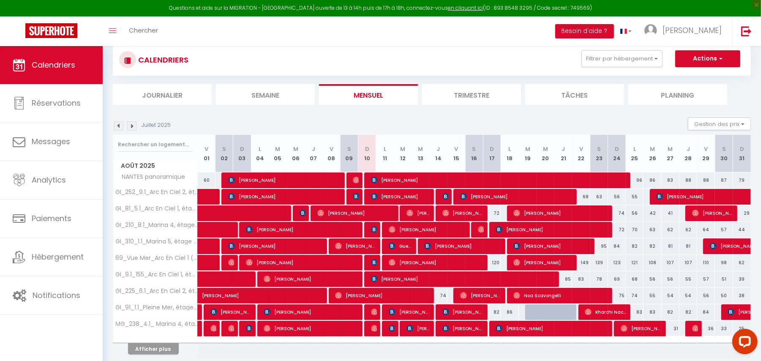
scroll to position [21, 0]
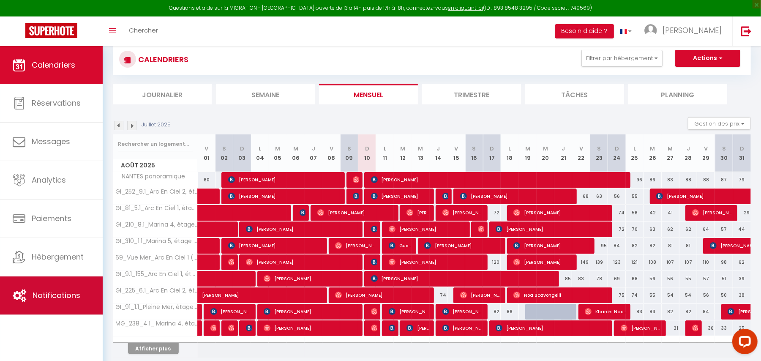
click at [62, 306] on link "Notifications" at bounding box center [51, 295] width 103 height 38
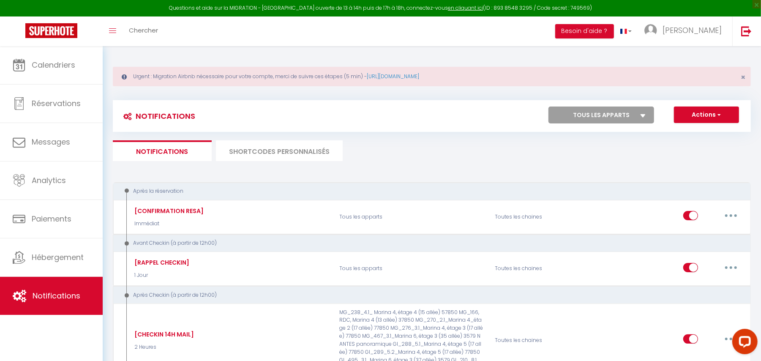
click at [263, 149] on li "SHORTCODES PERSONNALISÉS" at bounding box center [279, 150] width 127 height 21
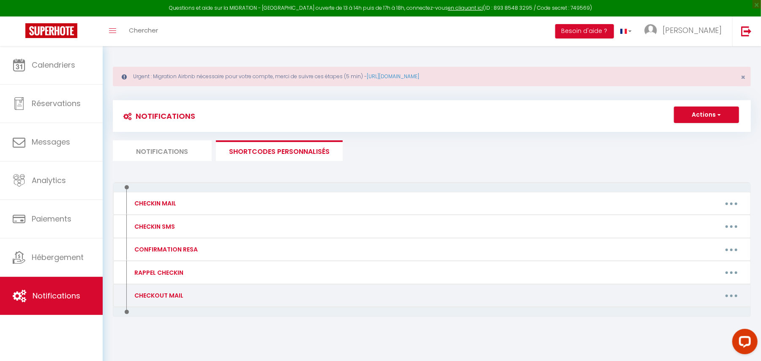
click at [728, 298] on button "button" at bounding box center [731, 295] width 24 height 14
click at [701, 317] on link "Editer" at bounding box center [709, 314] width 62 height 14
type input "CHECKOUT MAIL"
type textarea "-"
type textarea "Bonsoir [GUEST:FIRST_NAME]​​,​​ J'espère que votre séjour a été agréable jusqu'…"
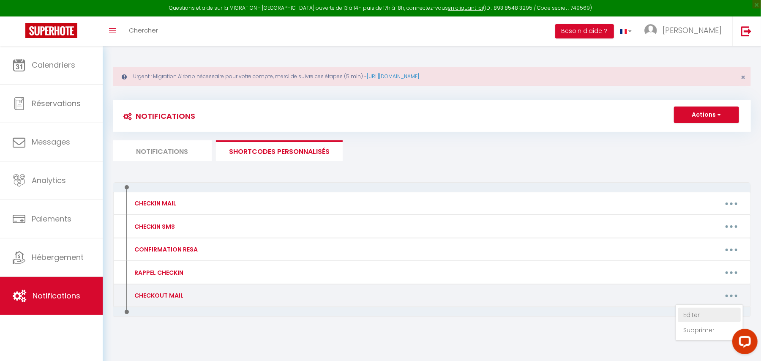
type textarea "Bonsoir [GUEST:FIRST_NAME]​​,​​ J'espère que votre séjour a été agréable jusqu'…"
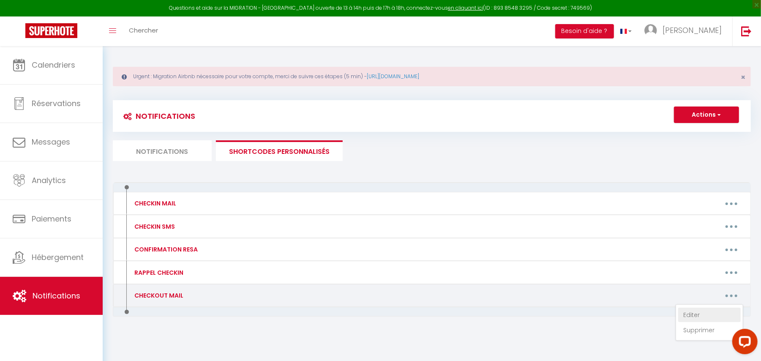
type textarea "Bonsoir [GUEST:FIRST_NAME]​​,​​ J'espère que votre séjour a été agréable jusqu'…"
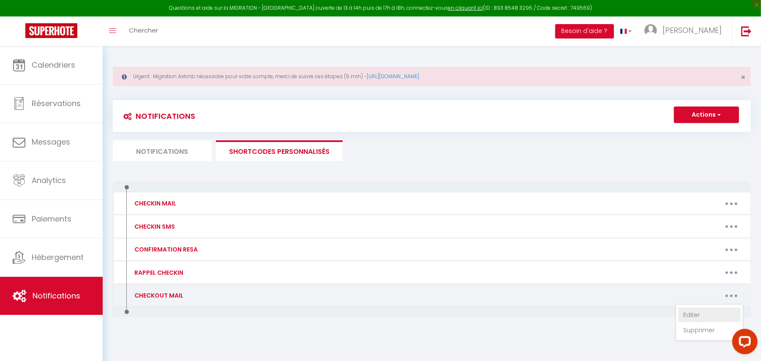
type textarea "Bonsoir [GUEST:FIRST_NAME]​​,​​ J'espère que votre séjour a été agréable jusqu'…"
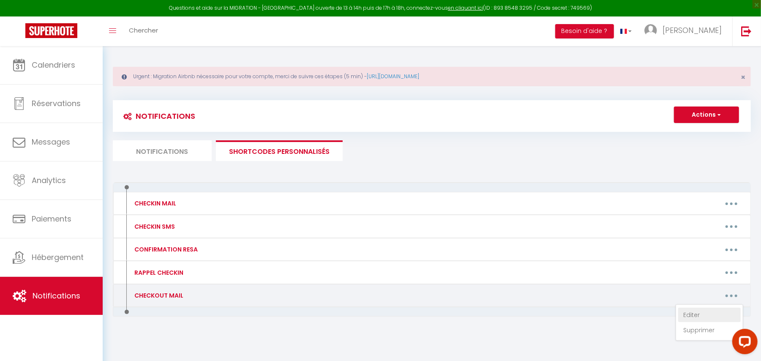
type textarea "Bonsoir [GUEST:FIRST_NAME]​​,​​ J'espère que votre séjour a été agréable jusqu'…"
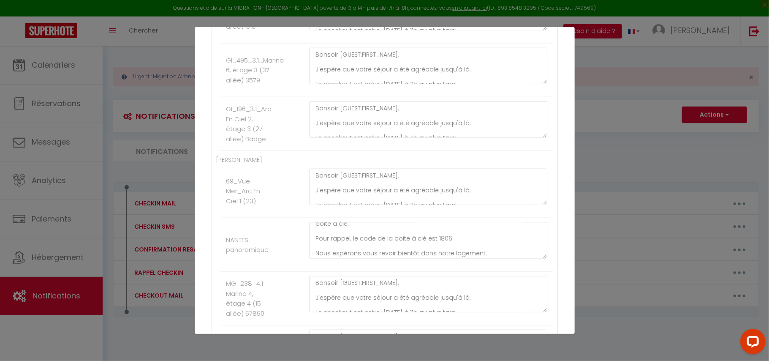
scroll to position [52, 0]
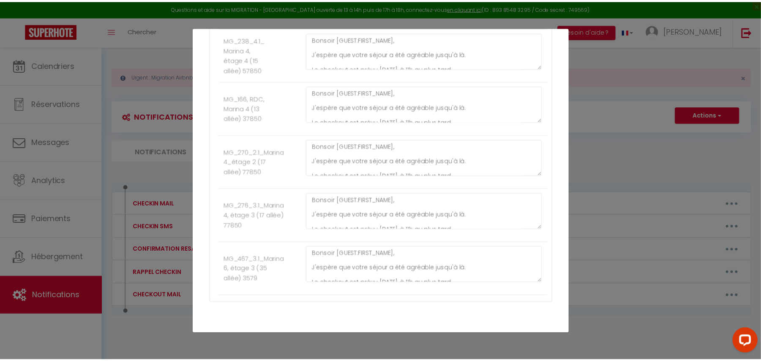
scroll to position [991, 0]
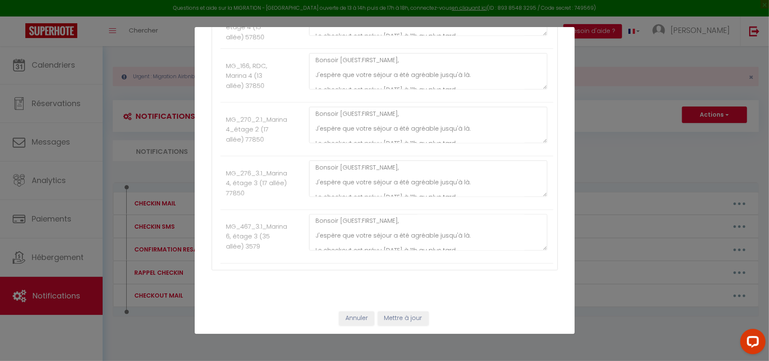
type textarea "Bonsoir [GUEST:FIRST_NAME]​​,​​ J'espère que votre séjour a été agréable jusqu'…"
click at [404, 323] on button "Mettre à jour" at bounding box center [403, 318] width 51 height 14
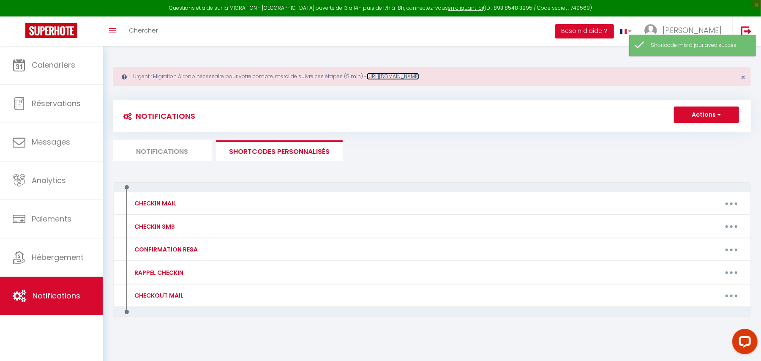
click at [407, 76] on link "[URL][DOMAIN_NAME]" at bounding box center [393, 76] width 52 height 7
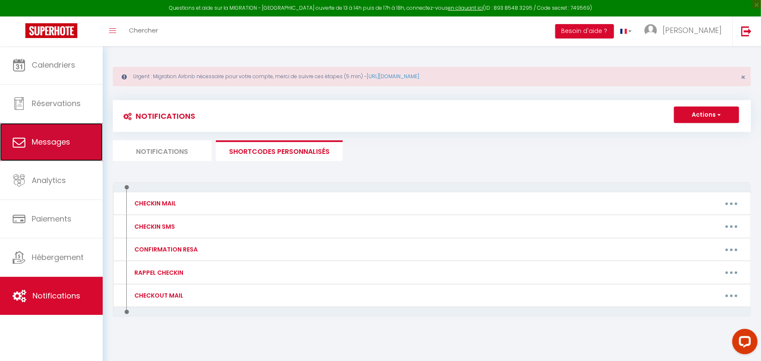
click at [66, 151] on link "Messages" at bounding box center [51, 142] width 103 height 38
select select "message"
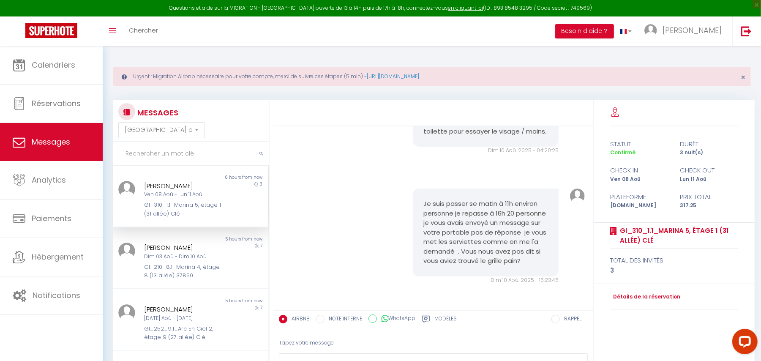
scroll to position [3412, 0]
click at [190, 210] on div "GI_310_1.1_Marina 5, étage 1 (31 allée) Clé" at bounding box center [183, 209] width 79 height 17
click at [179, 203] on div "GI_310_1.1_Marina 5, étage 1 (31 allée) Clé" at bounding box center [183, 209] width 79 height 17
click at [187, 276] on div "GI_210_8.1_Marina 4, étage 8 (13 allée) 37850" at bounding box center [183, 271] width 79 height 17
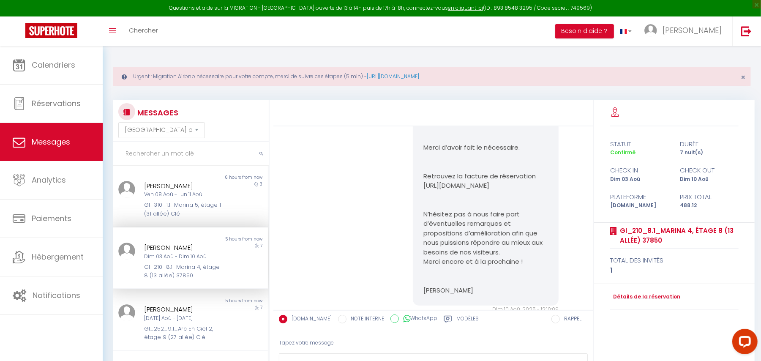
scroll to position [2013, 0]
drag, startPoint x: 475, startPoint y: 225, endPoint x: 420, endPoint y: 214, distance: 56.2
click at [423, 191] on p "Retrouvez la facture de réservation [URL][DOMAIN_NAME]" at bounding box center [485, 181] width 125 height 19
copy p "[URL][DOMAIN_NAME]"
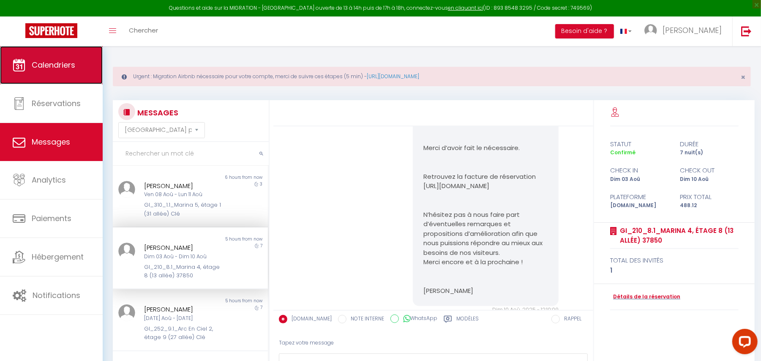
click at [86, 65] on link "Calendriers" at bounding box center [51, 65] width 103 height 38
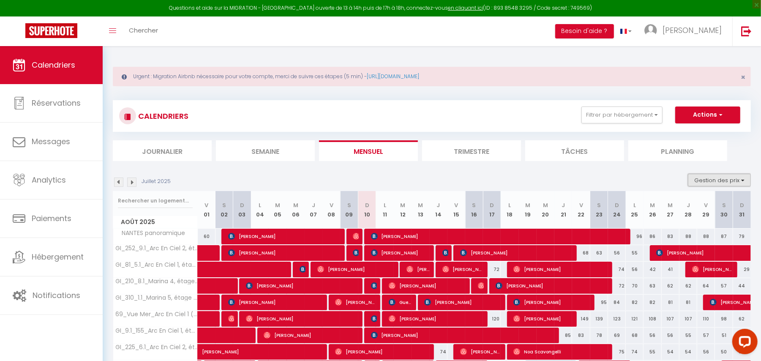
click at [731, 176] on button "Gestion des prix" at bounding box center [718, 180] width 63 height 13
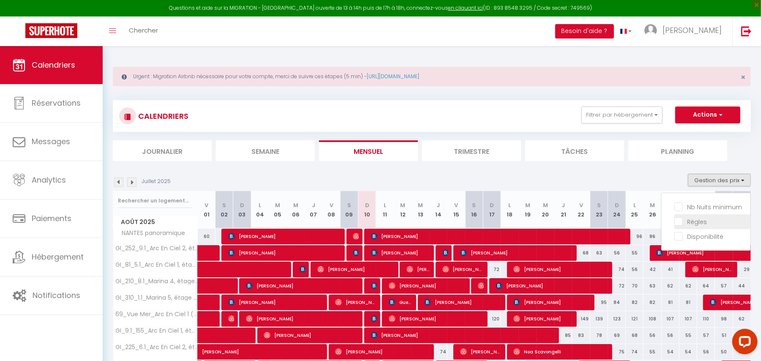
click at [698, 220] on input "Règles" at bounding box center [712, 221] width 76 height 8
checkbox input "true"
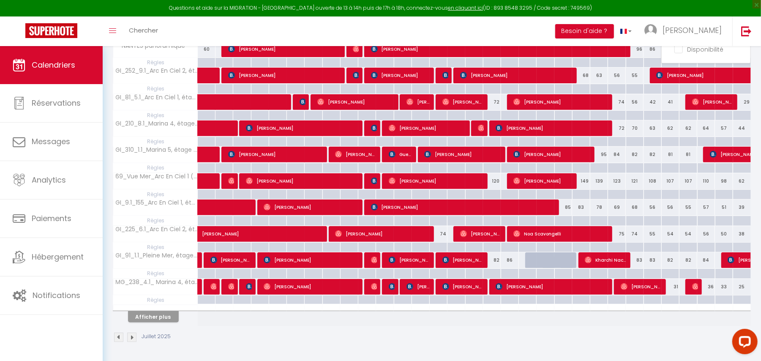
scroll to position [190, 0]
click at [154, 321] on button "Afficher plus" at bounding box center [153, 316] width 51 height 11
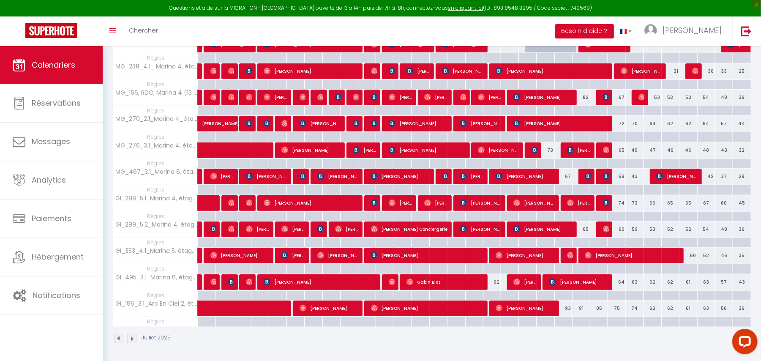
scroll to position [409, 0]
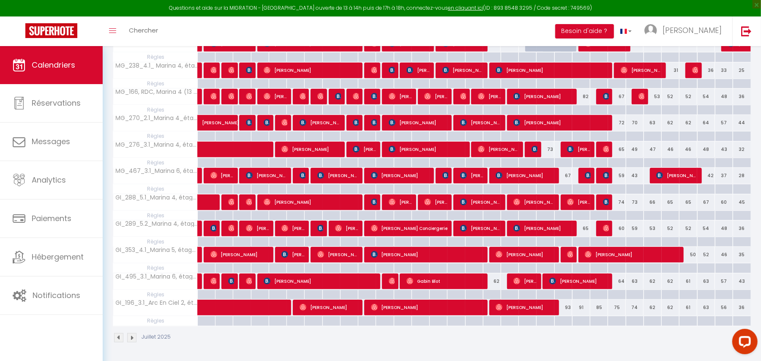
click at [133, 336] on img at bounding box center [131, 337] width 9 height 9
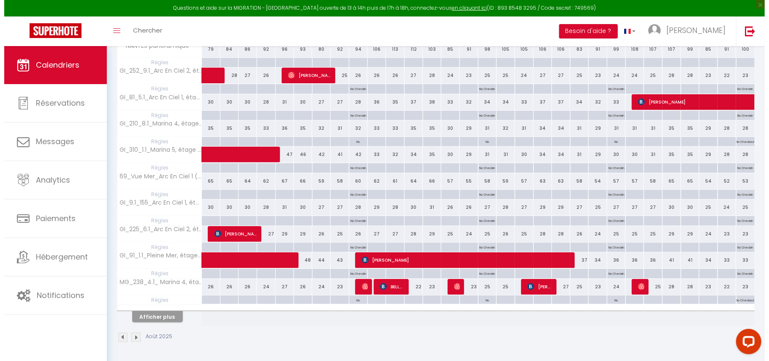
scroll to position [190, 0]
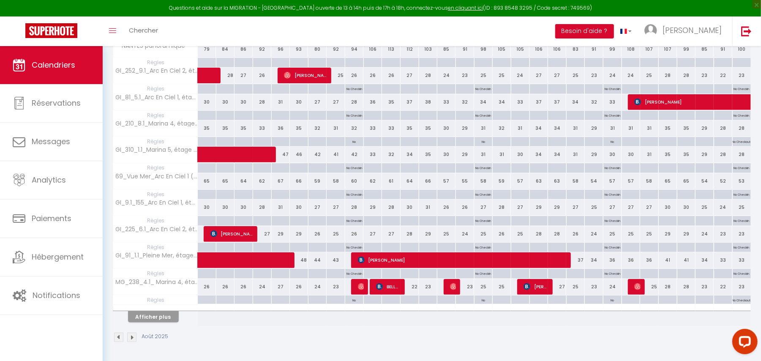
click at [355, 274] on p "No Checkin" at bounding box center [354, 273] width 16 height 8
type input "[DATE]"
type input "Mer 10 Septembre 2025"
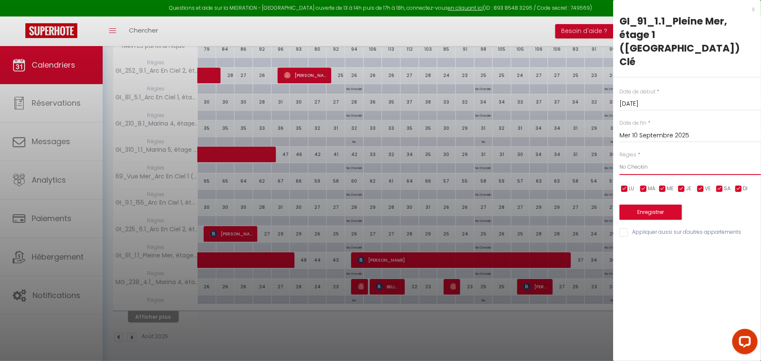
click at [647, 159] on select "Aucun No Checkin No Checkout Pas d'arrivée / Pas de départ" at bounding box center [689, 167] width 141 height 16
select select "3"
click at [619, 159] on select "Aucun No Checkin No Checkout Pas d'arrivée / Pas de départ" at bounding box center [689, 167] width 141 height 16
click at [627, 185] on input "checkbox" at bounding box center [624, 189] width 8 height 8
checkbox input "false"
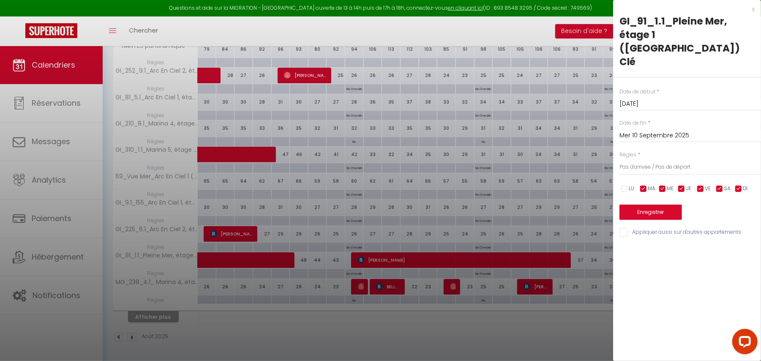
click at [664, 185] on input "checkbox" at bounding box center [662, 189] width 8 height 8
checkbox input "false"
click at [681, 185] on input "checkbox" at bounding box center [681, 189] width 8 height 8
checkbox input "false"
click at [700, 185] on input "checkbox" at bounding box center [700, 189] width 8 height 8
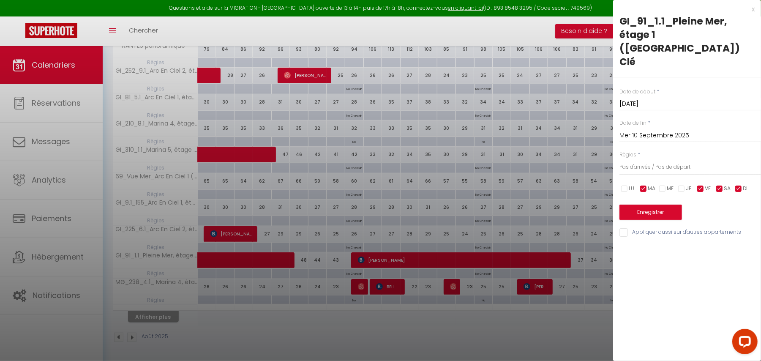
checkbox input "false"
click at [719, 185] on input "checkbox" at bounding box center [719, 189] width 8 height 8
checkbox input "false"
click at [736, 185] on input "checkbox" at bounding box center [738, 189] width 8 height 8
checkbox input "false"
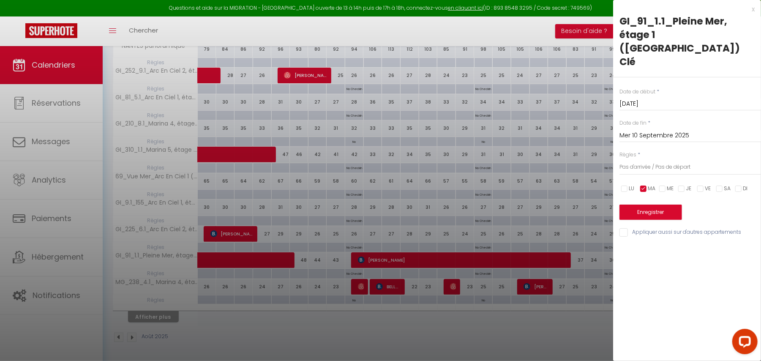
click at [694, 130] on input "Mer 10 Septembre 2025" at bounding box center [689, 135] width 141 height 11
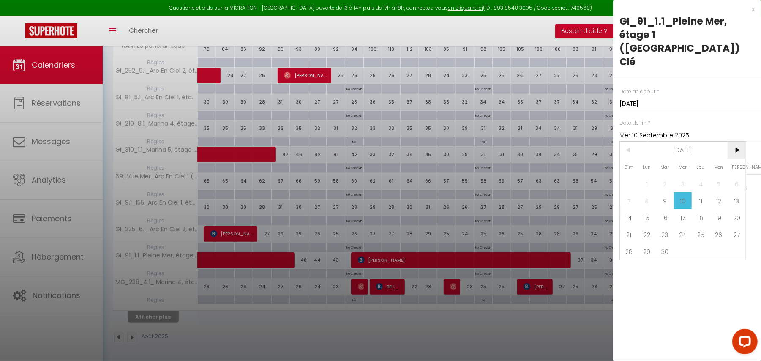
click at [734, 141] on span ">" at bounding box center [736, 149] width 18 height 17
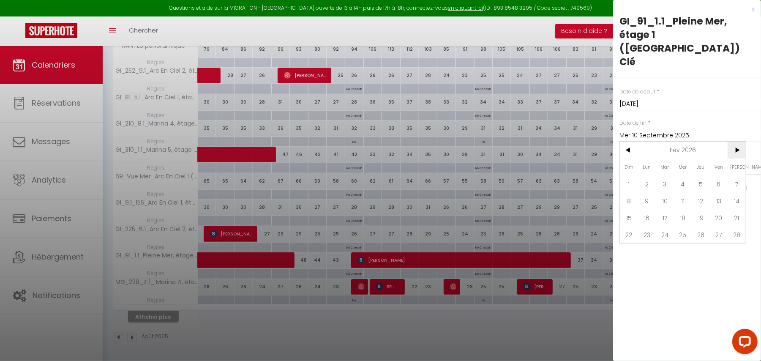
click at [734, 141] on span ">" at bounding box center [736, 149] width 18 height 17
click at [627, 260] on span "31" at bounding box center [628, 268] width 18 height 17
type input "Dim 31 Mai 2026"
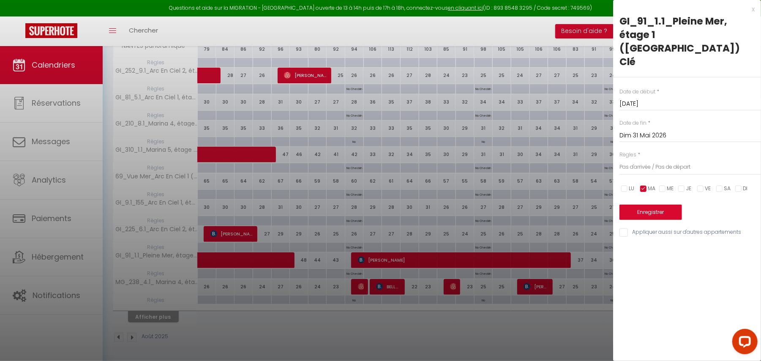
click at [625, 228] on input "Appliquer aussi sur d'autres appartements" at bounding box center [689, 232] width 141 height 8
checkbox input "true"
click at [660, 204] on button "Enregistrer" at bounding box center [650, 211] width 62 height 15
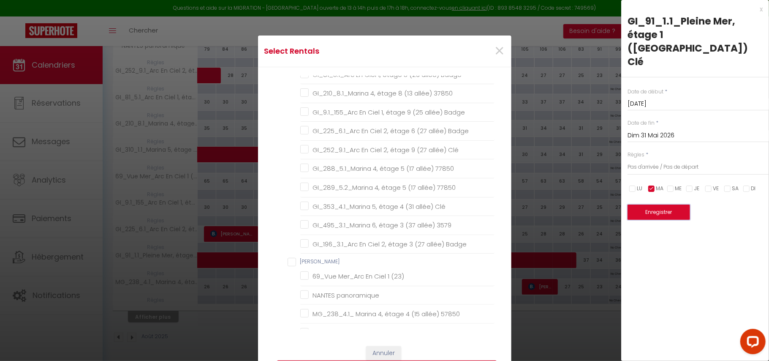
scroll to position [0, 0]
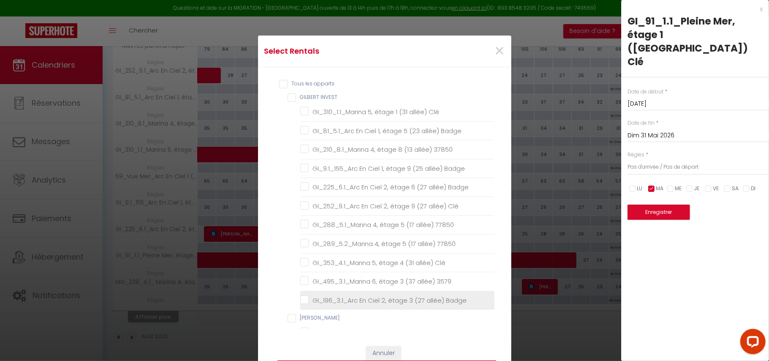
click at [301, 299] on Badge "GI_196_3.1_Arc En Ciel 2, étage 3 (27 allée) Badge" at bounding box center [397, 300] width 194 height 8
checkbox Badge "true"
checkbox Clé "false"
checkbox Badge "false"
checkbox 37850 "false"
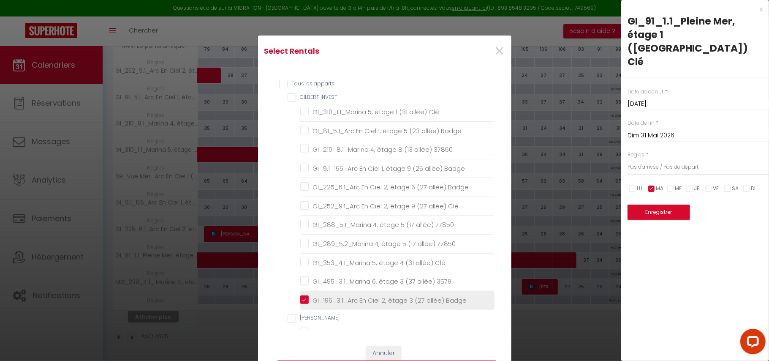
checkbox Badge "false"
checkbox Clé "false"
checkbox 77850 "false"
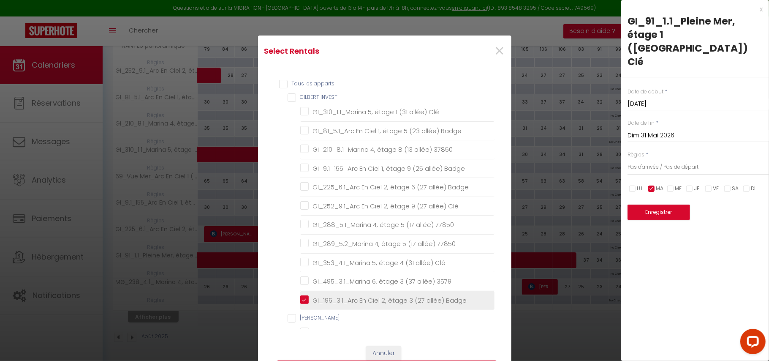
checkbox Clé "false"
checkbox 3579 "false"
checkbox \(23\) "false"
checkbox panoramique "false"
checkbox 57850 "false"
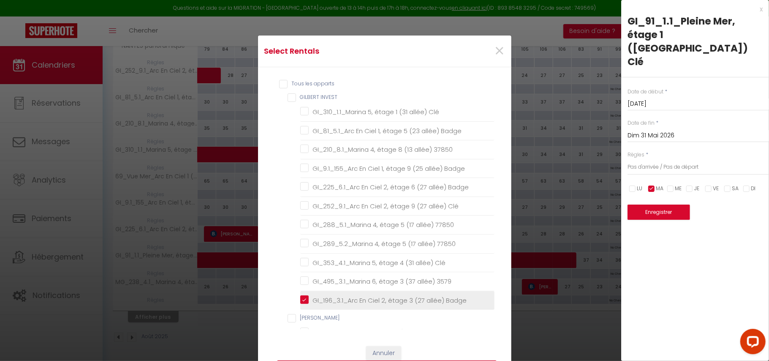
checkbox 37850 "false"
checkbox 77850 "false"
checkbox 3579 "false"
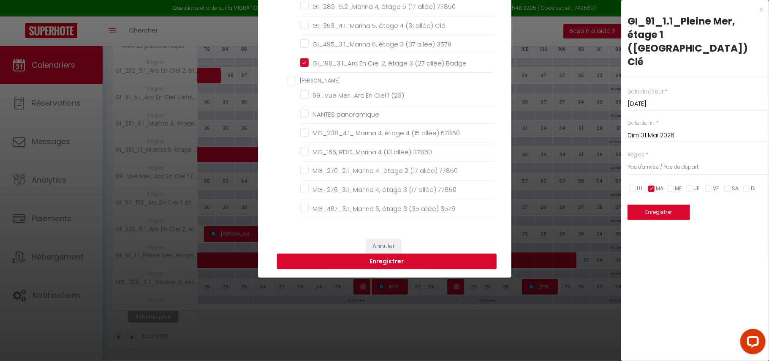
scroll to position [108, 0]
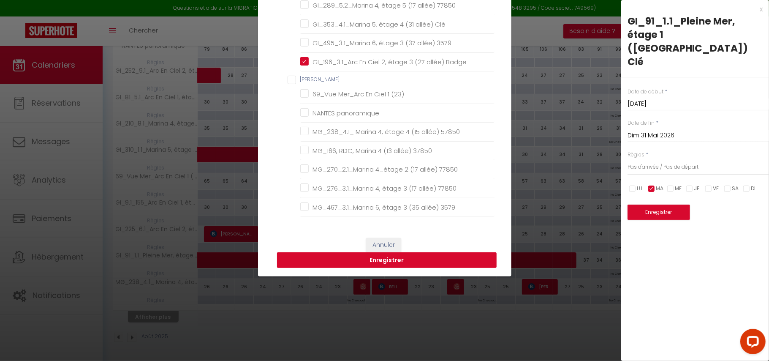
click at [396, 258] on button "Enregistrer" at bounding box center [387, 260] width 220 height 16
type input "Lun 08 Septembre 2025"
type input "[DATE]"
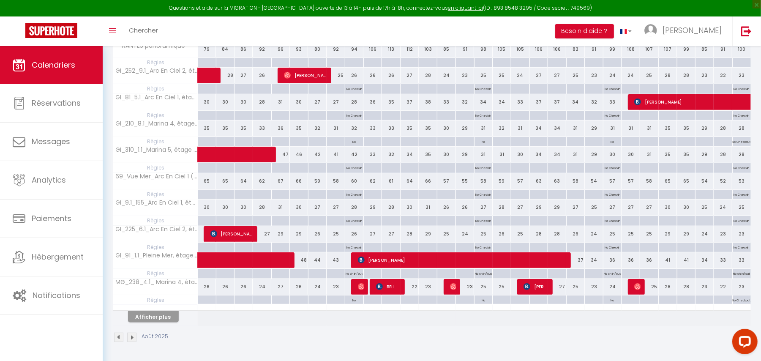
scroll to position [190, 0]
click at [160, 321] on button "Afficher plus" at bounding box center [153, 316] width 51 height 11
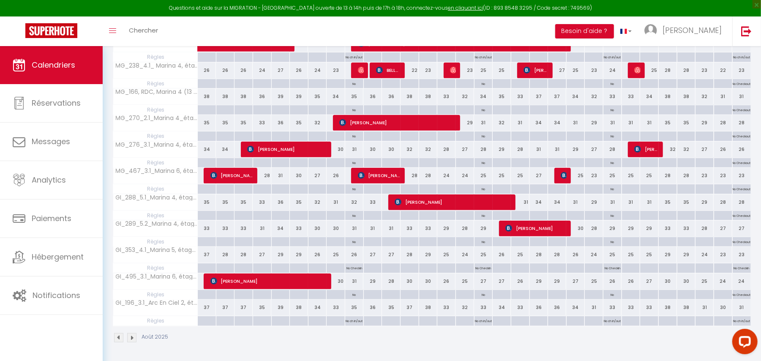
scroll to position [409, 0]
click at [360, 318] on p "No ch in/out" at bounding box center [353, 320] width 17 height 8
type input "[DATE]"
type input "Mer 10 Septembre 2025"
select select "3"
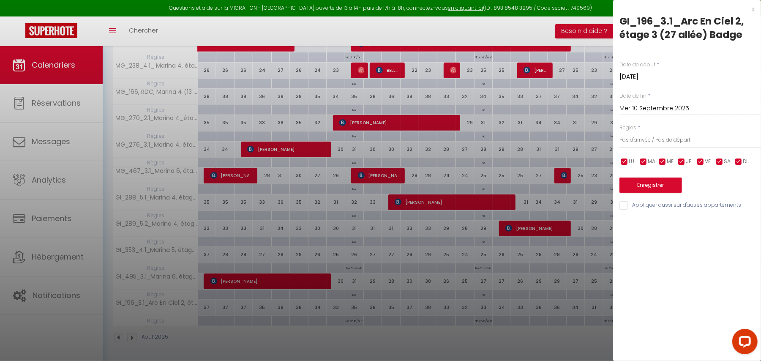
click at [370, 318] on div at bounding box center [380, 180] width 761 height 361
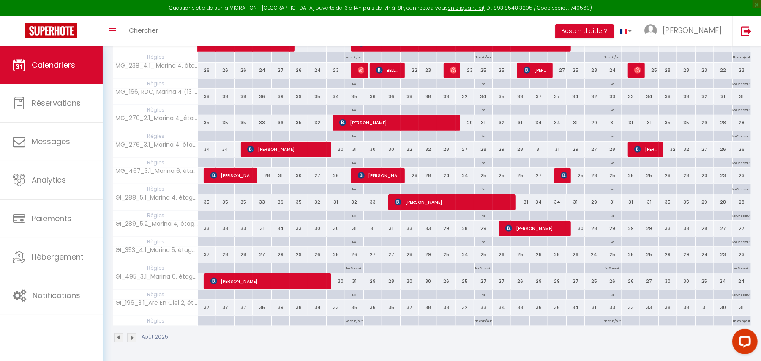
click at [370, 318] on div at bounding box center [372, 321] width 19 height 10
type input "Mer 10 Septembre 2025"
type input "Jeu 11 Septembre 2025"
select select
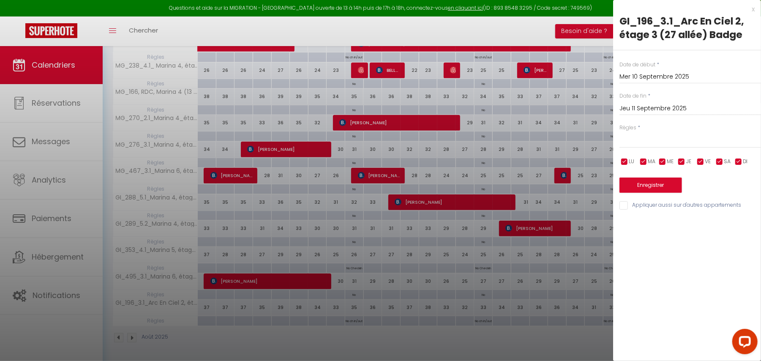
click at [356, 293] on div at bounding box center [380, 180] width 761 height 361
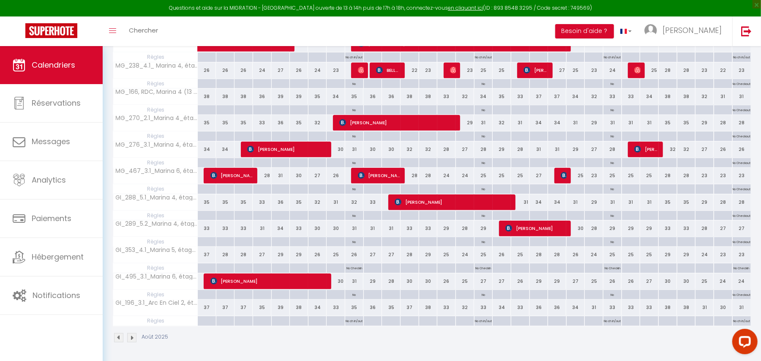
click at [356, 293] on body "Questions et aide sur la MIGRATION - [GEOGRAPHIC_DATA] ouverte de 13 à 14h puis…" at bounding box center [380, 2] width 761 height 718
click at [356, 293] on p "No Checkout" at bounding box center [354, 297] width 18 height 15
type input "[DATE]"
type input "Mer 10 Septembre 2025"
select select "2"
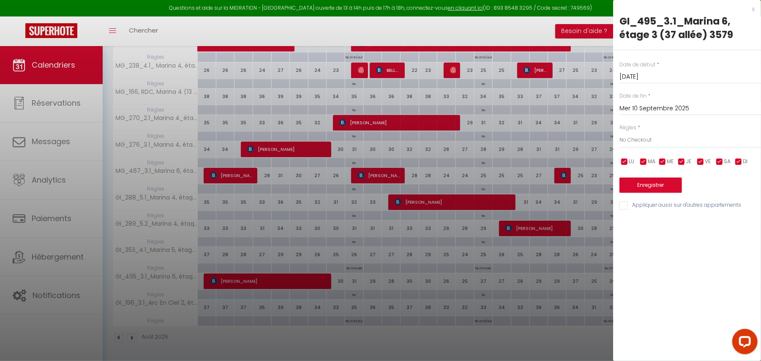
click at [358, 265] on div at bounding box center [380, 180] width 761 height 361
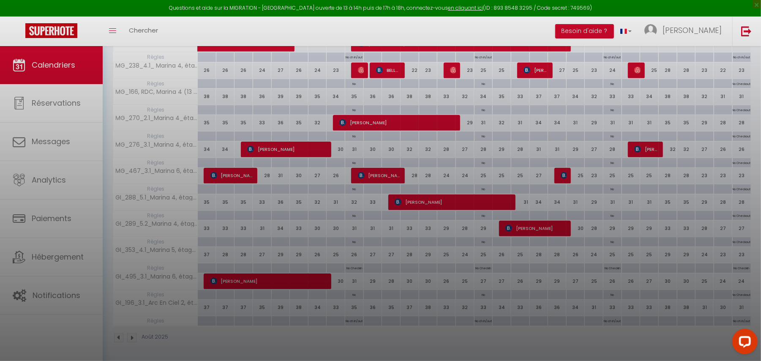
type input "undefined aN undefined NaN"
select select
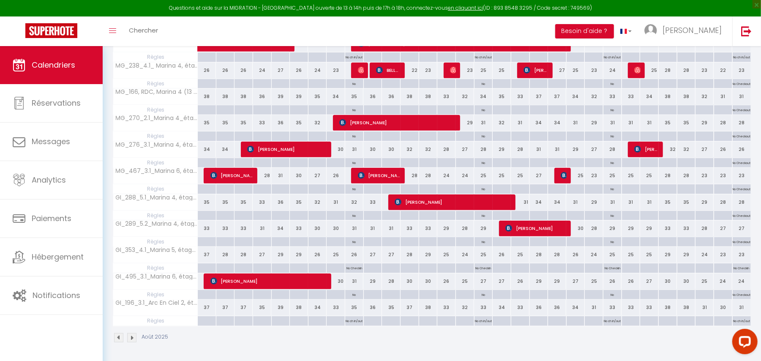
click at [358, 265] on p "No Checkin" at bounding box center [354, 267] width 16 height 8
type input "[DATE]"
type input "Mer 10 Septembre 2025"
select select "1"
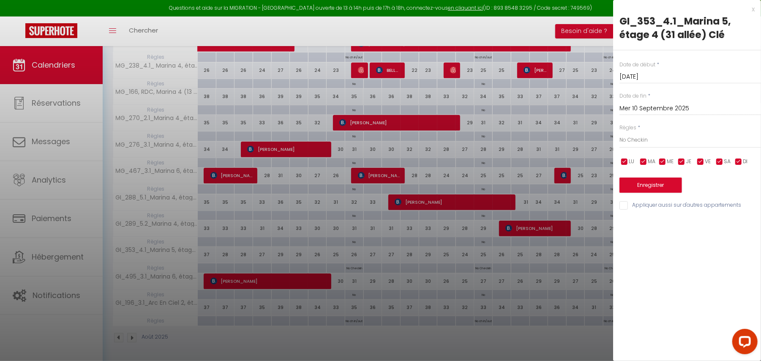
click at [356, 160] on div at bounding box center [380, 180] width 761 height 361
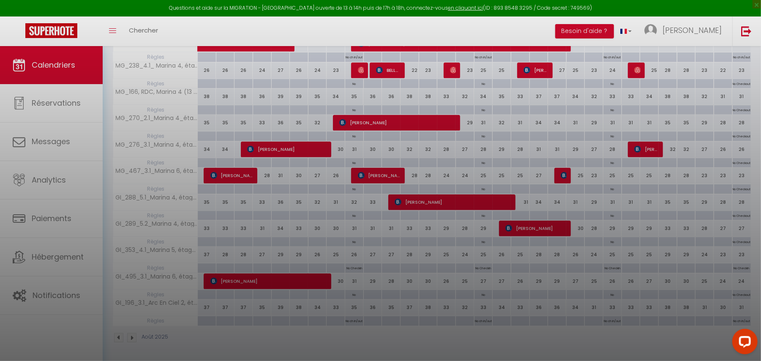
type input "undefined aN undefined NaN"
select select
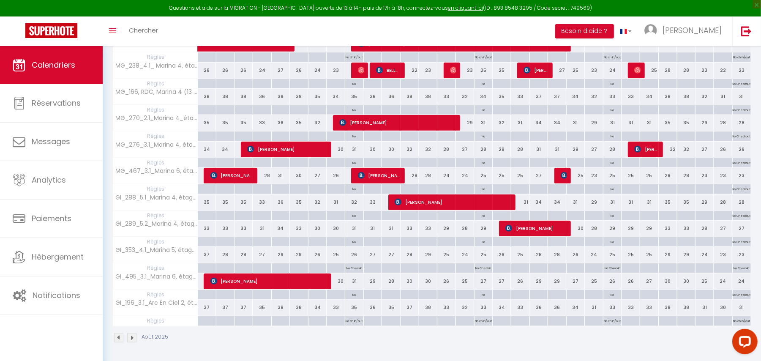
click at [356, 160] on p "No Checkout" at bounding box center [354, 165] width 18 height 15
type input "[DATE]"
type input "Mer 10 Septembre 2025"
select select "2"
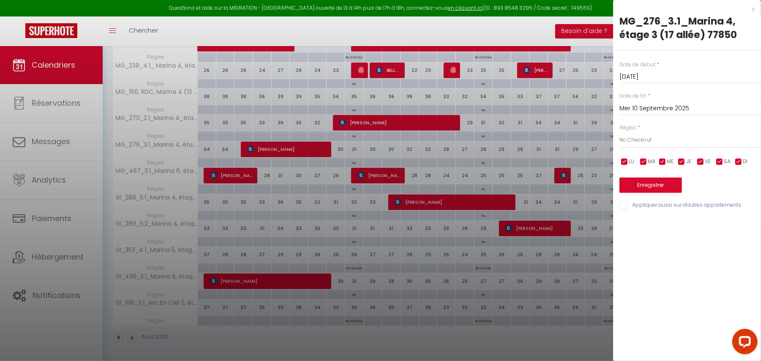
click at [356, 160] on div at bounding box center [380, 180] width 761 height 361
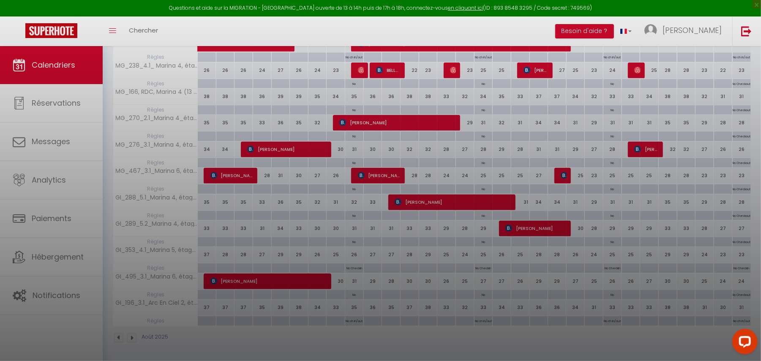
type input "undefined aN undefined NaN"
select select
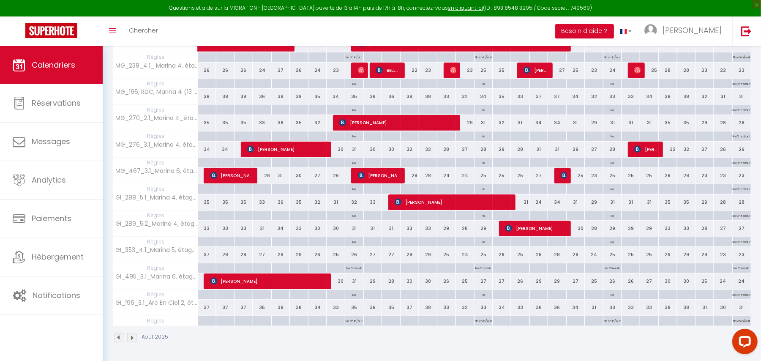
click at [356, 160] on p "No Checkout" at bounding box center [354, 165] width 18 height 15
type input "[DATE]"
type input "Mer 10 Septembre 2025"
select select "2"
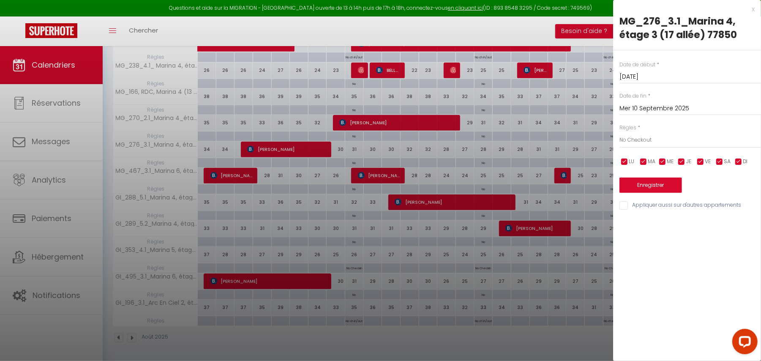
click at [356, 267] on div at bounding box center [380, 180] width 761 height 361
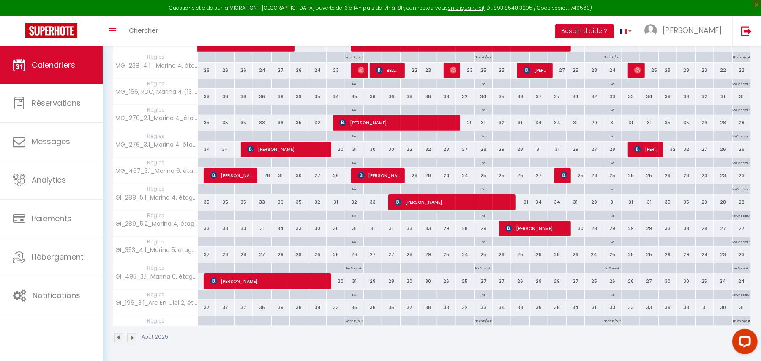
click at [353, 135] on p "No Checkout" at bounding box center [354, 138] width 18 height 15
type input "[DATE]"
type input "Mer 10 Septembre 2025"
select select "2"
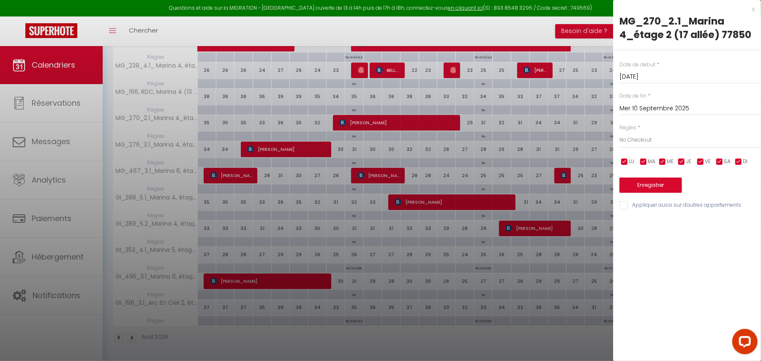
click at [357, 84] on div at bounding box center [380, 180] width 761 height 361
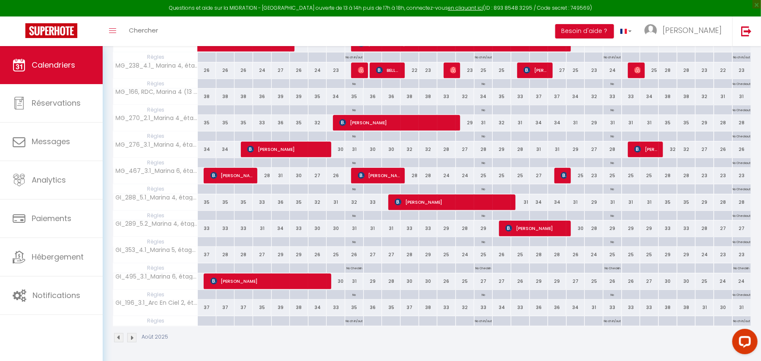
click at [355, 81] on p "No Checkout" at bounding box center [354, 86] width 18 height 15
type input "[DATE]"
type input "Mer 10 Septembre 2025"
select select "2"
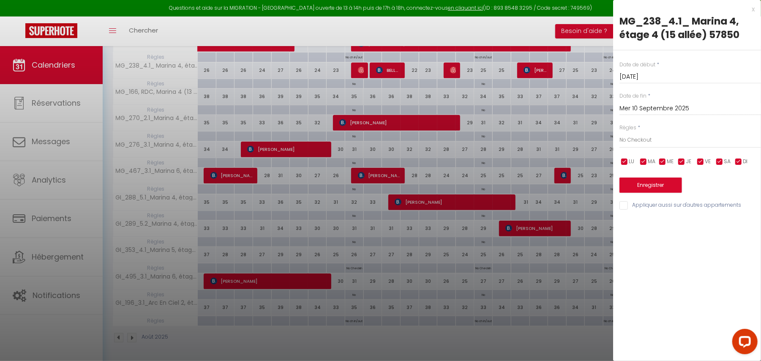
click at [386, 97] on div at bounding box center [380, 180] width 761 height 361
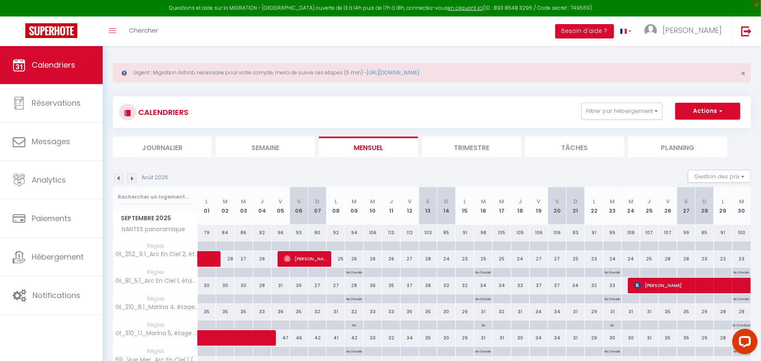
scroll to position [0, 0]
